Goal: Find specific page/section

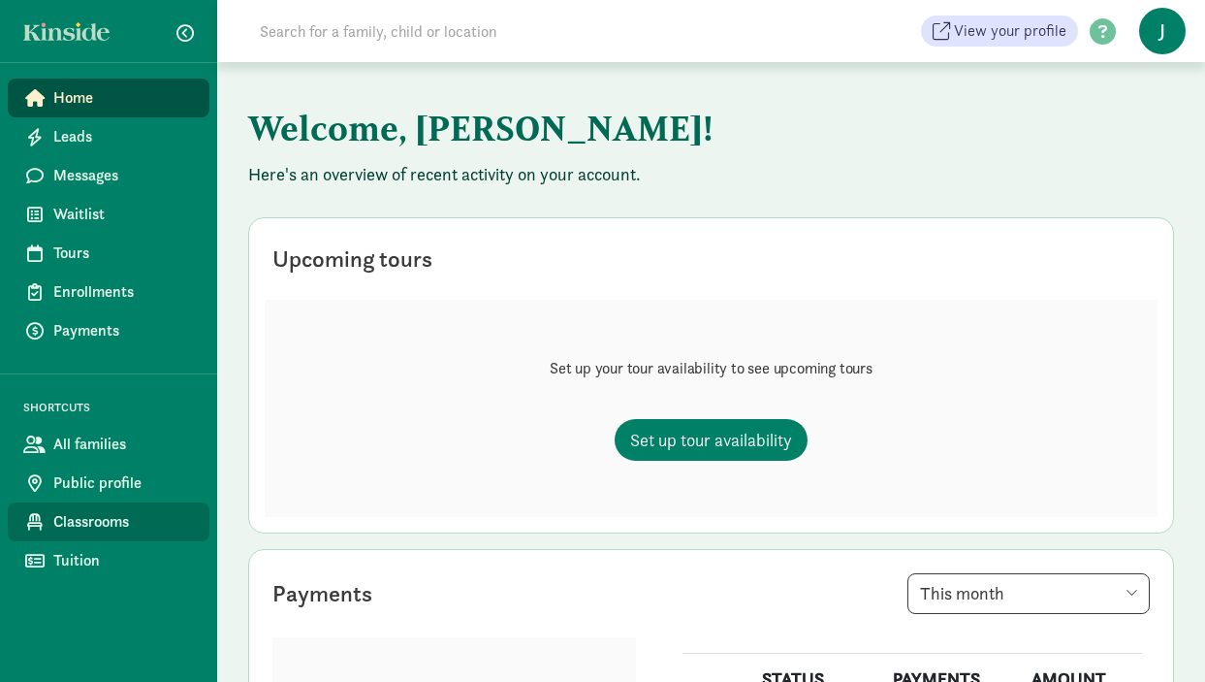
click at [83, 523] on span "Classrooms" at bounding box center [123, 521] width 141 height 23
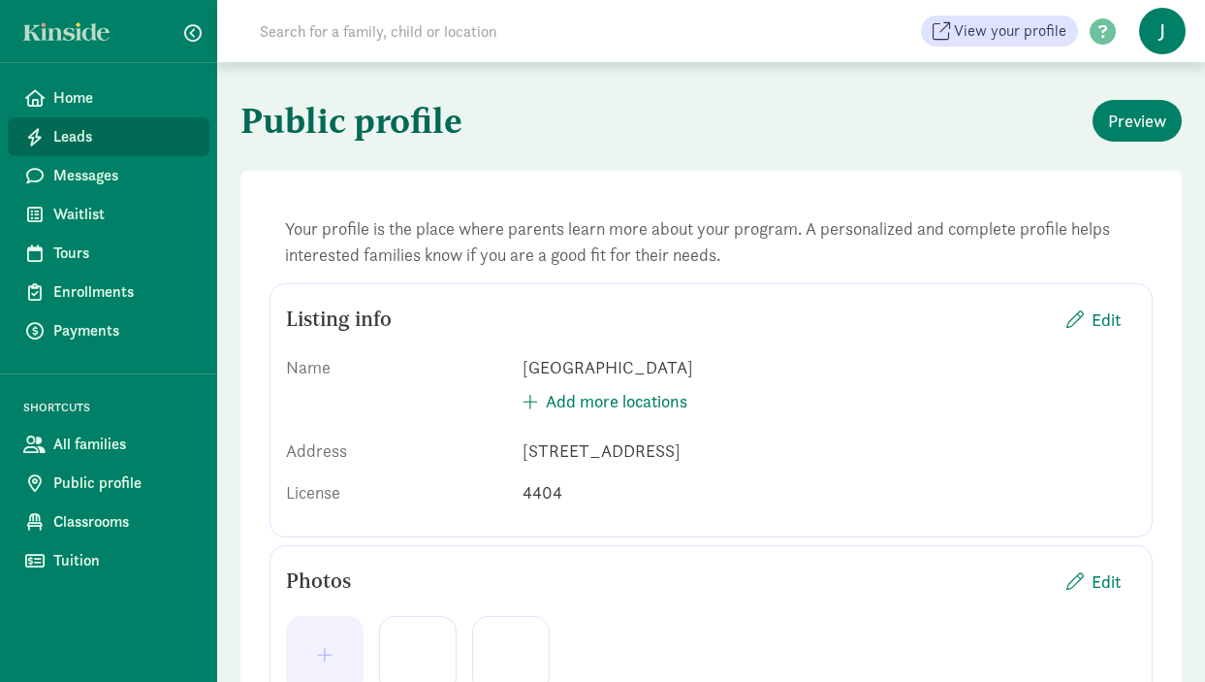
click at [68, 131] on span "Leads" at bounding box center [123, 136] width 141 height 23
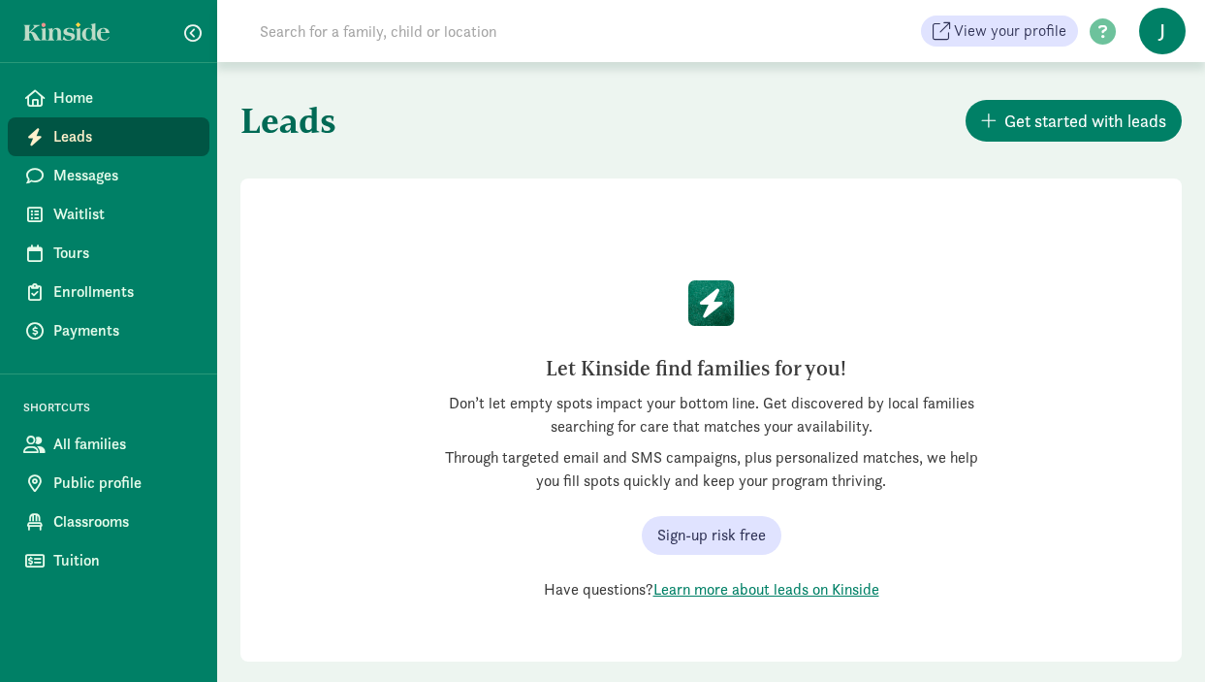
scroll to position [32, 0]
